Goal: Complete application form: Complete application form

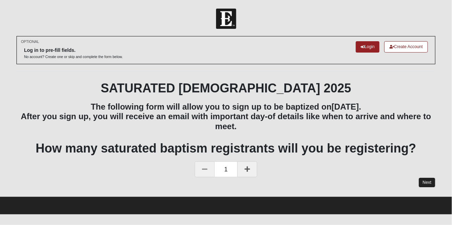
click at [432, 178] on link "Next" at bounding box center [427, 183] width 17 height 10
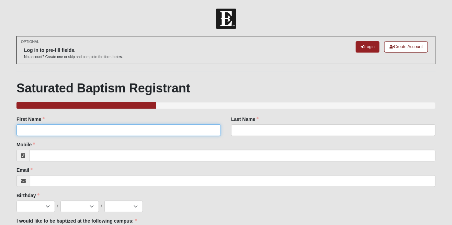
click at [168, 130] on input "First Name" at bounding box center [118, 130] width 204 height 12
type input "[PERSON_NAME]"
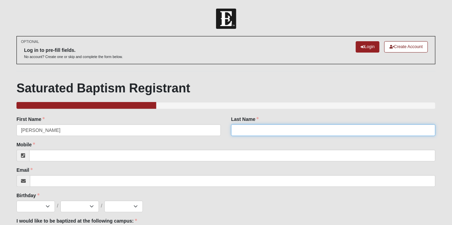
type input "[PERSON_NAME]"
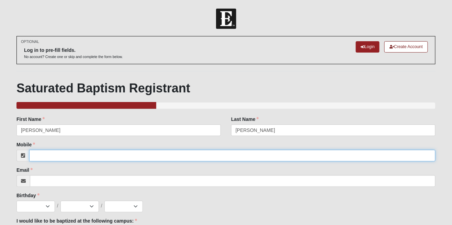
type input "9045717659"
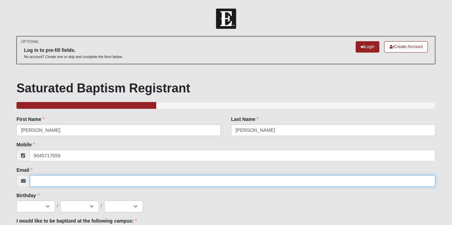
type input "[EMAIL_ADDRESS][DOMAIN_NAME]"
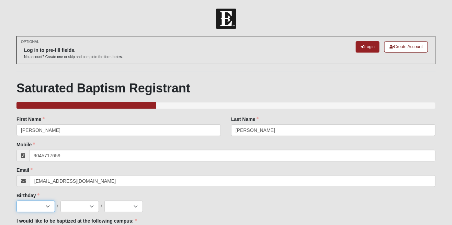
select select "12"
select select "18"
select select "1956"
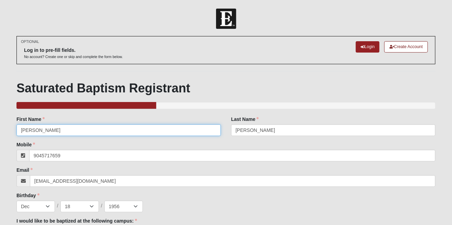
type input "(904) 571-7659"
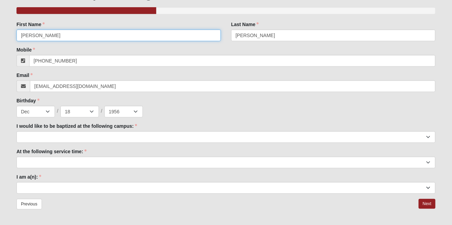
scroll to position [99, 0]
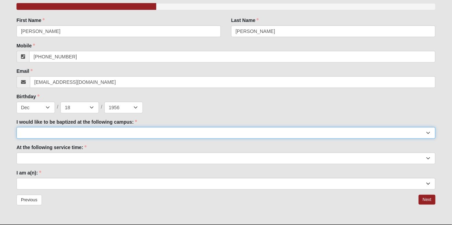
click at [248, 137] on select "Arlington Baymeadows Fleming Island Jesup Mandarin North Jax Orange Park Palatk…" at bounding box center [225, 133] width 419 height 12
select select "13"
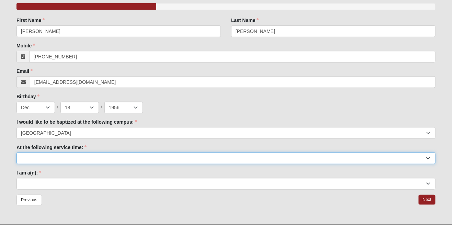
click at [150, 163] on select "9:00am 11:22am 4:22pm (San Pablo and Fleming Island Only)" at bounding box center [225, 159] width 419 height 12
select select "11:22am"
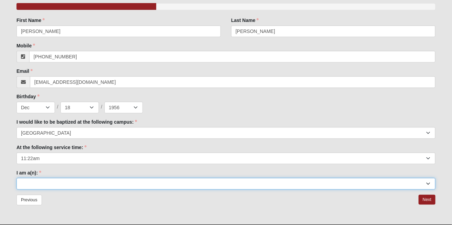
click at [137, 188] on select "Adult (25+) Young Adult (18-25) High School Student (8-12th Grade) Middle Schoo…" at bounding box center [225, 184] width 419 height 12
select select "Adult (25+)"
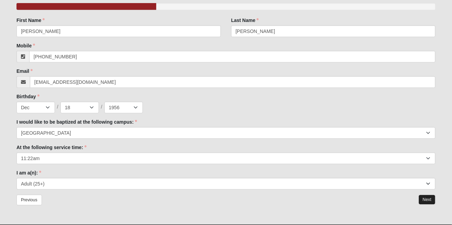
click at [427, 203] on link "Next" at bounding box center [427, 200] width 17 height 10
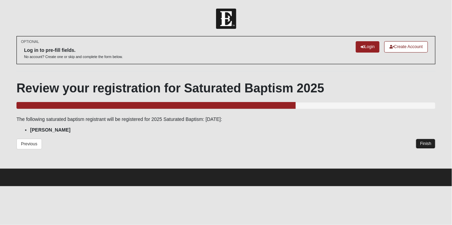
click at [429, 146] on link "Finish" at bounding box center [426, 144] width 20 height 10
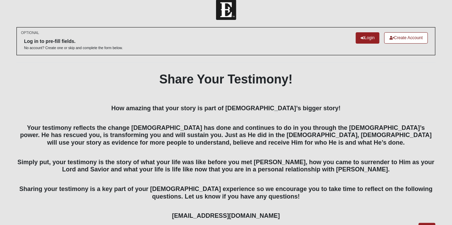
scroll to position [9, 0]
click at [367, 42] on link "Login" at bounding box center [368, 37] width 24 height 11
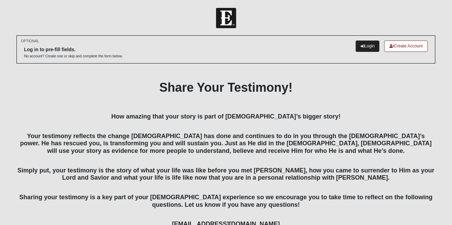
scroll to position [2, 0]
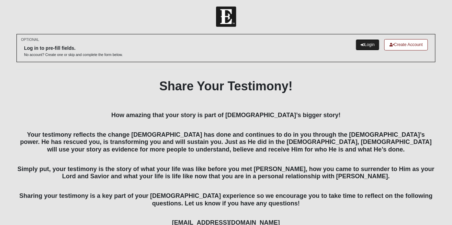
click at [371, 49] on link "Login" at bounding box center [368, 44] width 24 height 11
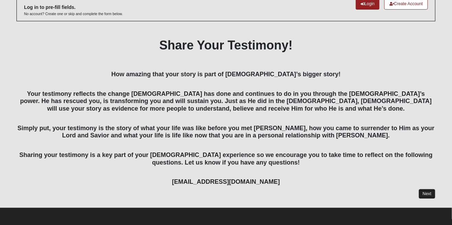
click at [432, 197] on link "Next" at bounding box center [427, 194] width 17 height 10
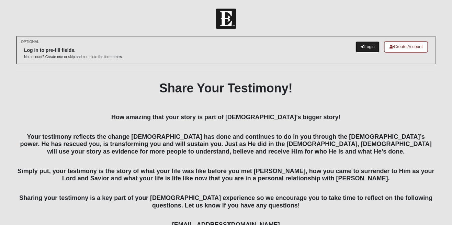
click at [364, 52] on link "Login" at bounding box center [368, 46] width 24 height 11
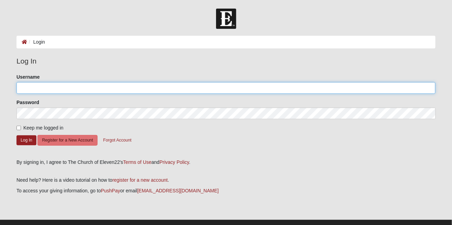
click at [124, 92] on input "Username" at bounding box center [225, 88] width 419 height 12
type input "[EMAIL_ADDRESS][DOMAIN_NAME]"
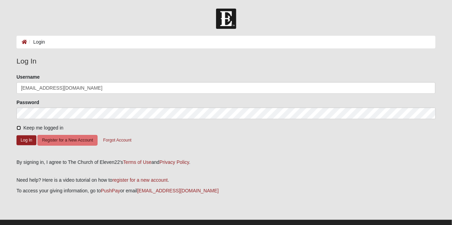
click at [20, 128] on input "Keep me logged in" at bounding box center [18, 128] width 4 height 4
checkbox input "true"
click at [28, 145] on button "Log In" at bounding box center [26, 140] width 20 height 10
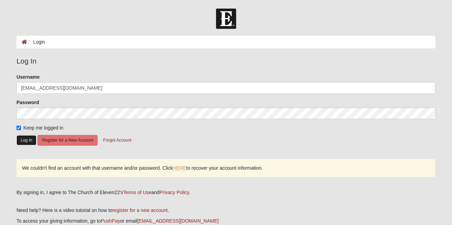
click at [27, 144] on button "Log In" at bounding box center [26, 140] width 20 height 10
click at [120, 142] on button "Forgot Account" at bounding box center [117, 140] width 37 height 11
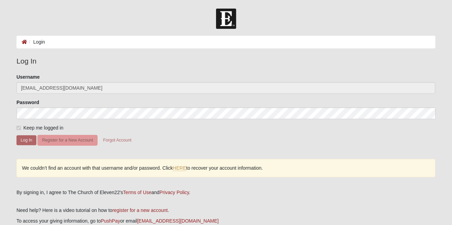
click at [57, 120] on form "Please correct the following: Username kmadsenfl@comcast.net Password Keep me l…" at bounding box center [225, 114] width 419 height 81
click at [180, 169] on link "HERE" at bounding box center [179, 168] width 13 height 6
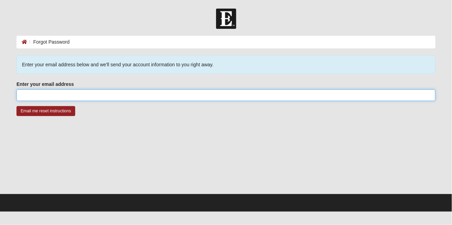
click at [233, 97] on input "Enter your email address" at bounding box center [225, 95] width 419 height 12
type input "[EMAIL_ADDRESS][DOMAIN_NAME]"
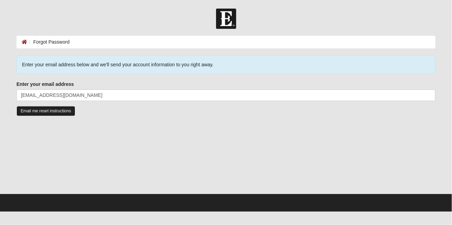
click at [56, 114] on input "Email me reset instructions" at bounding box center [45, 111] width 59 height 10
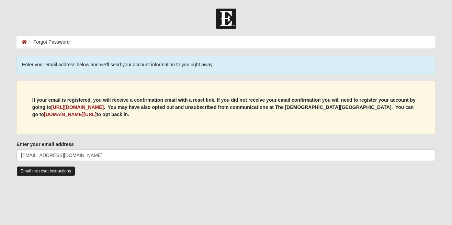
click at [56, 173] on input "Email me reset instructions" at bounding box center [45, 171] width 59 height 10
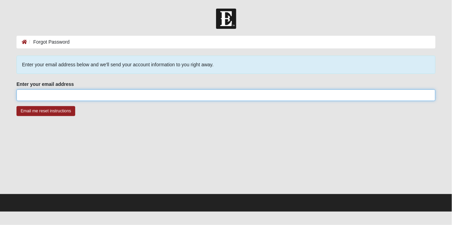
click at [146, 96] on input "Enter your email address" at bounding box center [225, 95] width 419 height 12
type input "[EMAIL_ADDRESS][DOMAIN_NAME]"
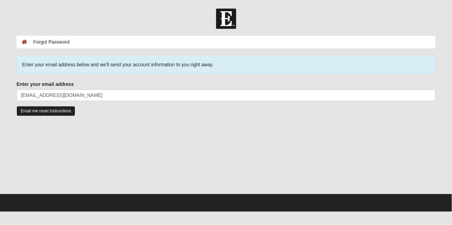
click at [51, 112] on input "Email me reset instructions" at bounding box center [45, 111] width 59 height 10
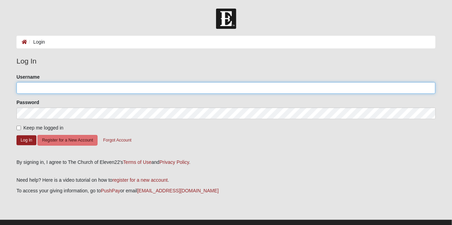
click at [124, 89] on input "Username" at bounding box center [225, 88] width 419 height 12
type input "kmadsenfl"
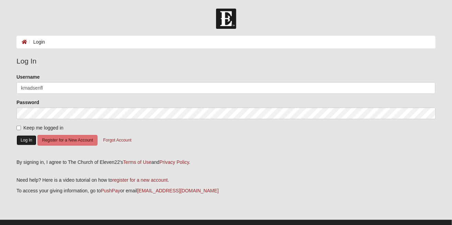
click at [27, 144] on button "Log In" at bounding box center [26, 140] width 20 height 10
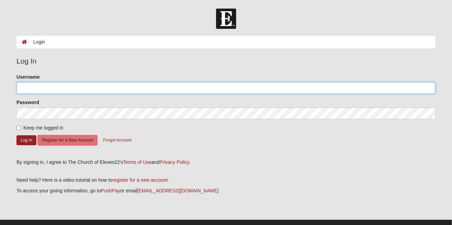
click at [120, 89] on input "Username" at bounding box center [225, 88] width 419 height 12
type input "[EMAIL_ADDRESS][DOMAIN_NAME]"
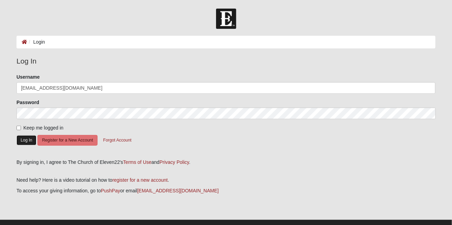
click at [29, 143] on button "Log In" at bounding box center [26, 140] width 20 height 10
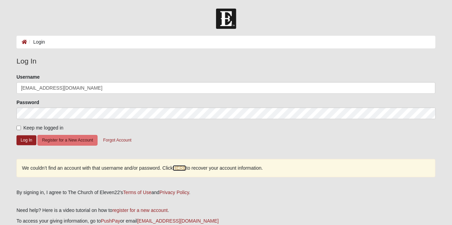
click at [181, 169] on link "HERE" at bounding box center [179, 168] width 13 height 6
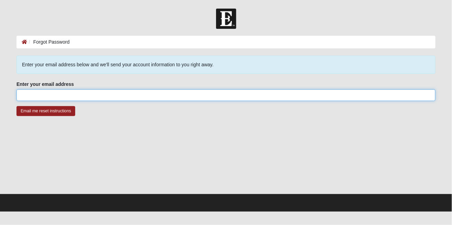
click at [133, 100] on input "Enter your email address" at bounding box center [225, 95] width 419 height 12
type input "[EMAIL_ADDRESS][DOMAIN_NAME]"
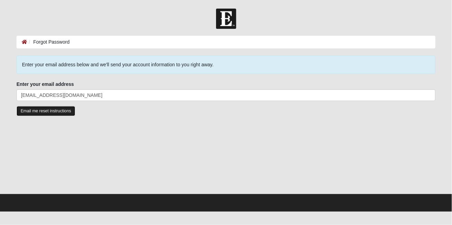
click at [61, 110] on input "Email me reset instructions" at bounding box center [45, 111] width 59 height 10
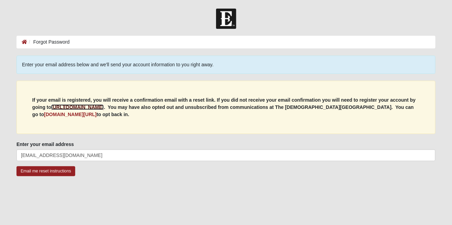
click at [82, 108] on b "https://my.coe22.com/register" at bounding box center [77, 106] width 53 height 5
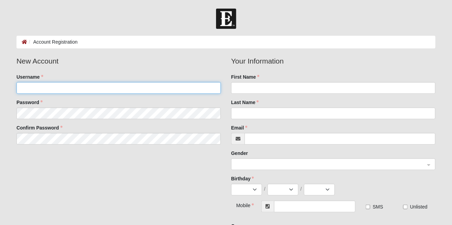
click at [66, 90] on input "Username" at bounding box center [118, 88] width 204 height 12
type input "[EMAIL_ADDRESS][DOMAIN_NAME]"
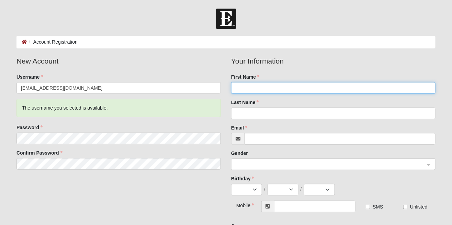
click at [282, 90] on input "First Name" at bounding box center [333, 88] width 204 height 12
type input "Keith"
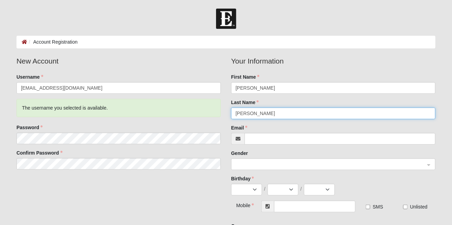
type input "Madsen"
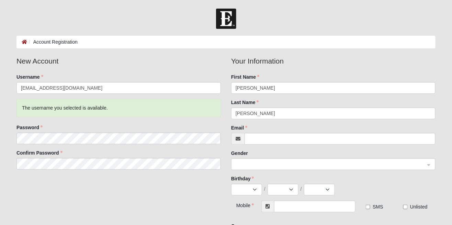
click at [269, 149] on fieldset "Your Information First Name Keith Last Name Madsen Email Gender Birthday Jan Fe…" at bounding box center [333, 128] width 204 height 145
click at [278, 141] on input "Email" at bounding box center [340, 139] width 191 height 12
type input "[EMAIL_ADDRESS][DOMAIN_NAME]"
select select "12"
select select "18"
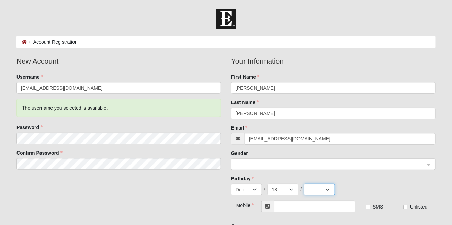
select select "1956"
type input "(904) 571-7659"
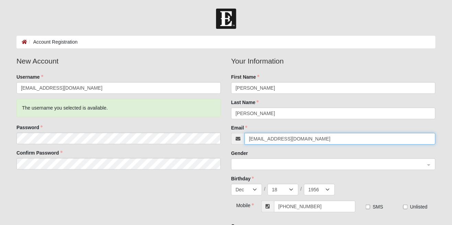
click at [310, 165] on span at bounding box center [330, 165] width 189 height 8
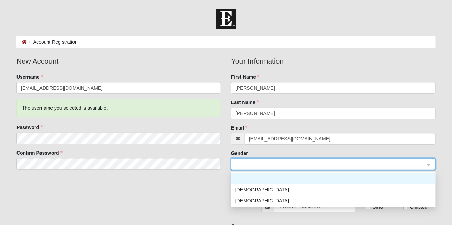
click at [241, 192] on div "Male" at bounding box center [333, 190] width 196 height 8
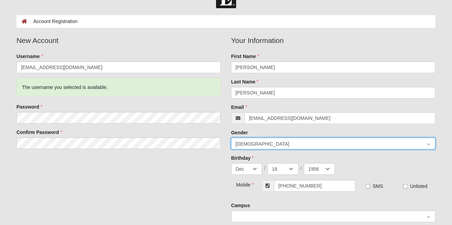
scroll to position [25, 0]
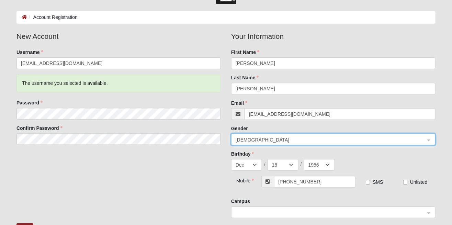
click at [431, 217] on div at bounding box center [334, 213] width 204 height 12
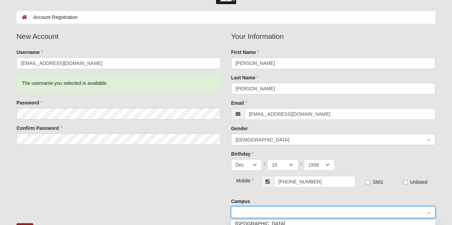
scroll to position [82, 0]
click at [256, 224] on div "Orange Park" at bounding box center [333, 222] width 196 height 8
click at [17, 225] on button "Next" at bounding box center [24, 228] width 17 height 10
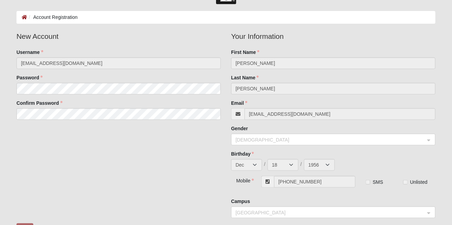
scroll to position [0, 0]
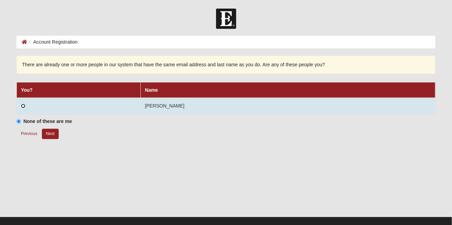
click at [22, 107] on input "radio" at bounding box center [23, 106] width 4 height 4
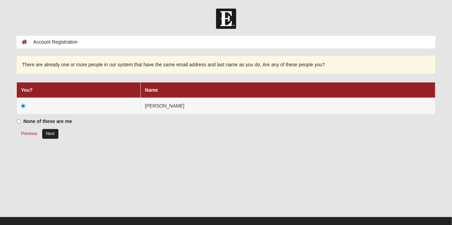
click at [47, 139] on button "Next" at bounding box center [50, 134] width 17 height 10
radio input "true"
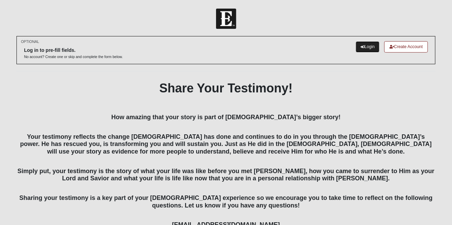
click at [370, 47] on link "Login" at bounding box center [368, 46] width 24 height 11
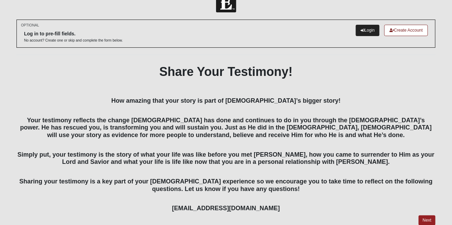
scroll to position [43, 0]
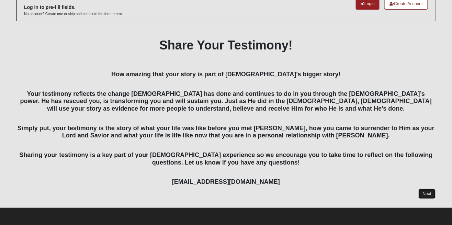
click at [432, 198] on link "Next" at bounding box center [427, 194] width 17 height 10
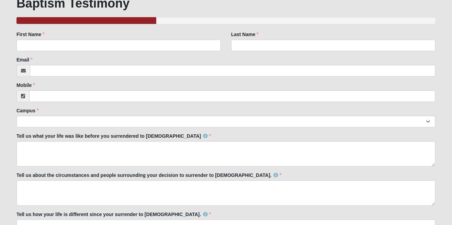
scroll to position [83, 0]
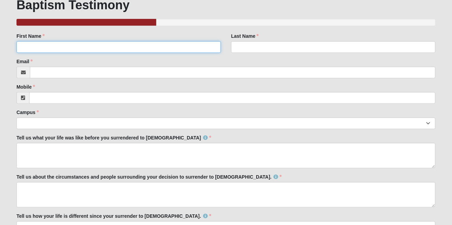
click at [66, 48] on input "First Name" at bounding box center [118, 47] width 204 height 12
type input "Keith"
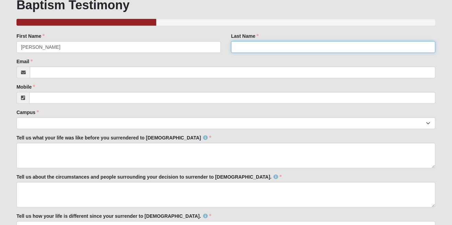
type input "Madsen"
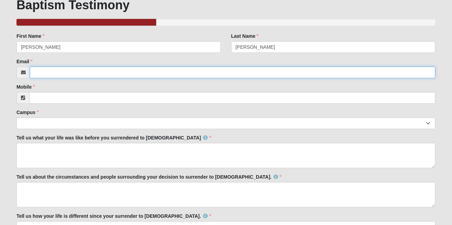
type input "[EMAIL_ADDRESS][DOMAIN_NAME]"
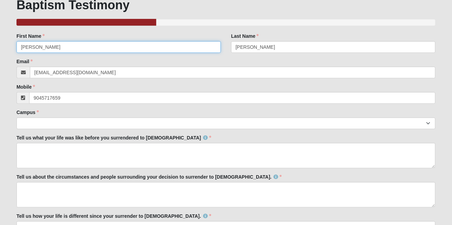
type input "(904) 571-7659"
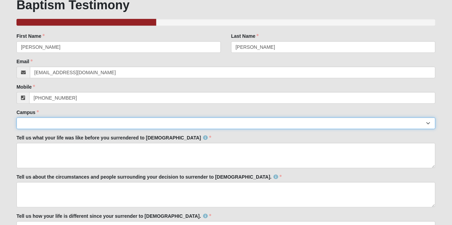
click at [54, 126] on select "Arlington Baymeadows Eleven22 Online Fleming Island Jesup Mandarin North Jax Or…" at bounding box center [225, 124] width 419 height 12
select select "13"
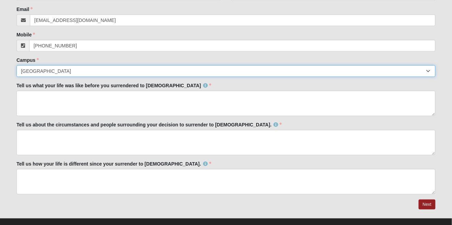
scroll to position [139, 0]
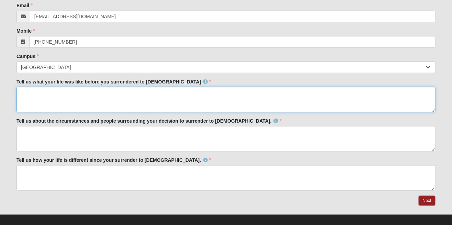
paste textarea "In my past I have been dealing with addictions, one being alcohol. I think I ha…"
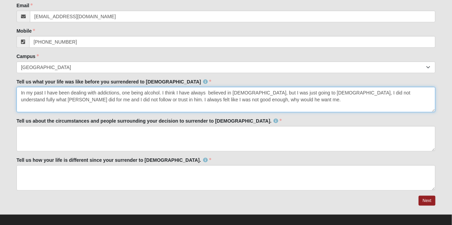
type textarea "In my past I have been dealing with addictions, one being alcohol. I think I ha…"
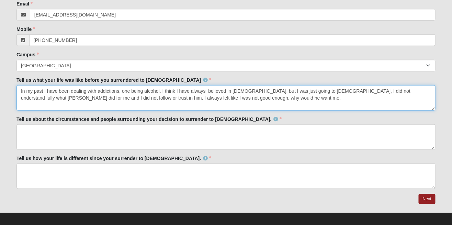
scroll to position [142, 0]
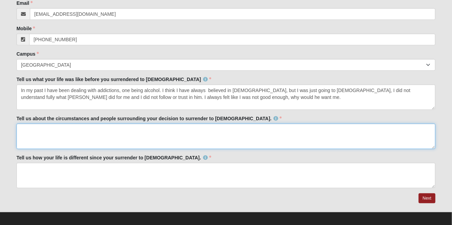
paste textarea "My life and my faith in Jesus changed drastically when my wife became very sick…"
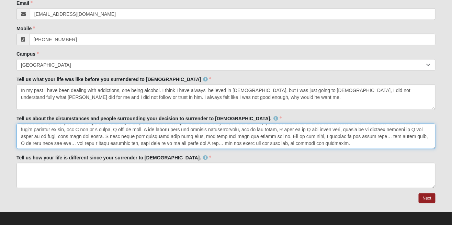
type textarea "My life and my faith in Jesus changed drastically when my wife became very sick…"
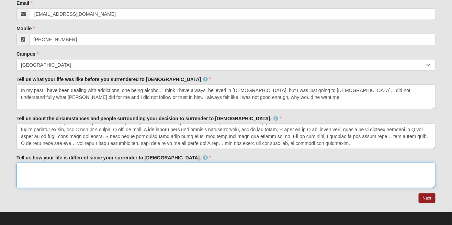
paste textarea "Though all this, I was so reluctant to have hope, because it was just setting m…"
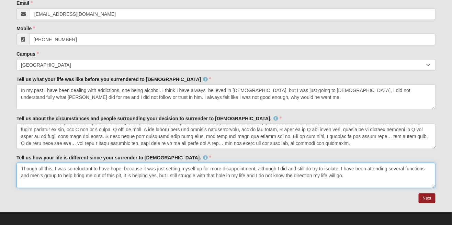
click at [58, 176] on textarea "Though all this, I was so reluctant to have hope, because it was just setting m…" at bounding box center [225, 175] width 419 height 25
type textarea "Though all this, I was so reluctant to have hope, because it was just setting m…"
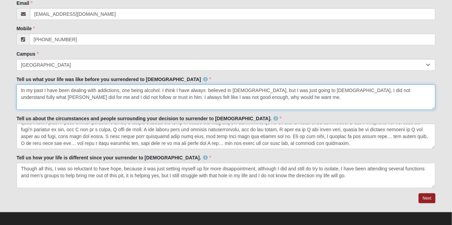
click at [155, 99] on textarea "In my past I have been dealing with addictions, one being alcohol. I think I ha…" at bounding box center [225, 97] width 419 height 25
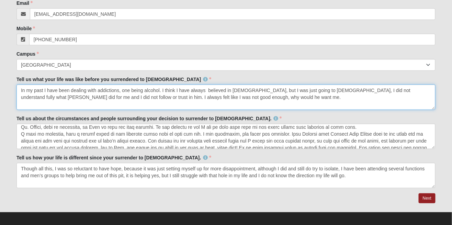
scroll to position [145, 0]
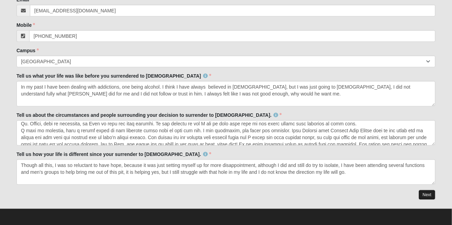
click at [432, 197] on link "Next" at bounding box center [427, 195] width 17 height 10
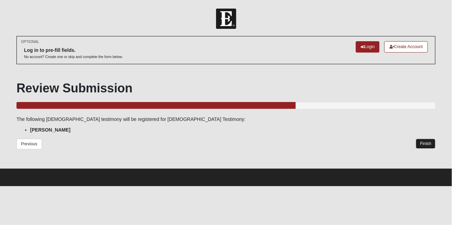
click at [431, 148] on link "Finish" at bounding box center [426, 144] width 20 height 10
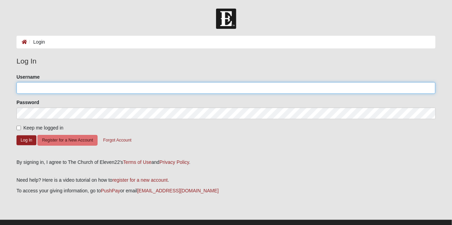
click at [104, 90] on input "Username" at bounding box center [225, 88] width 419 height 12
type input "[EMAIL_ADDRESS][DOMAIN_NAME]"
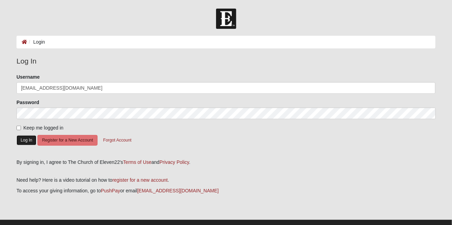
click at [28, 143] on button "Log In" at bounding box center [26, 140] width 20 height 10
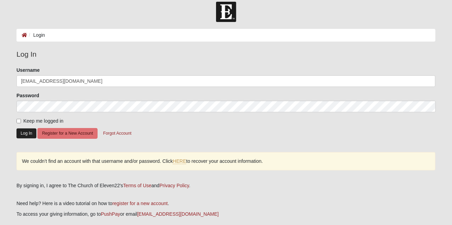
scroll to position [9, 0]
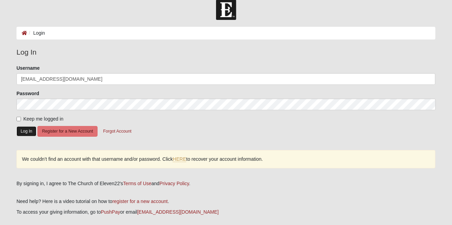
click at [25, 136] on button "Log In" at bounding box center [26, 131] width 20 height 10
